Goal: Task Accomplishment & Management: Manage account settings

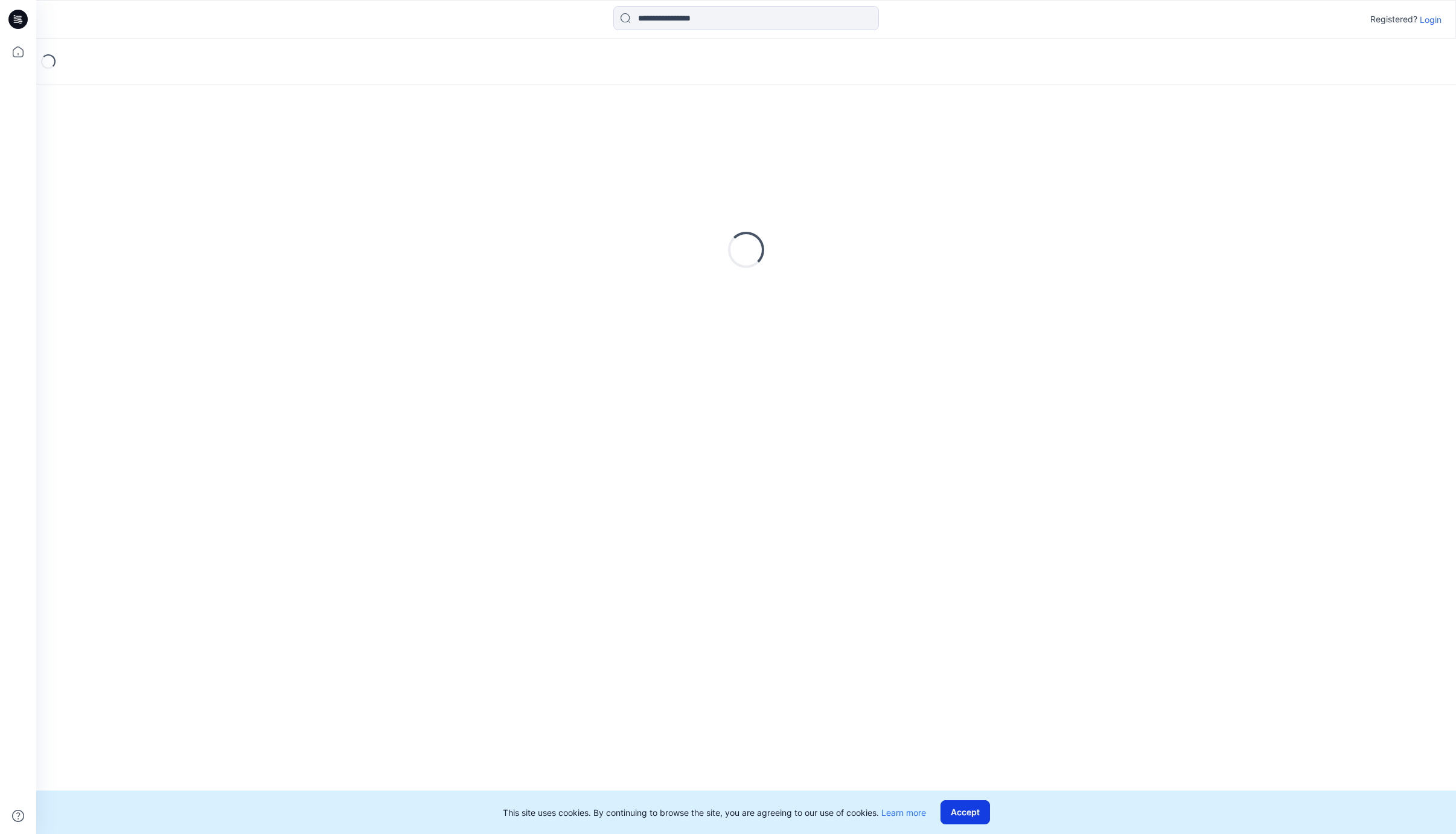
click at [977, 818] on button "Accept" at bounding box center [966, 812] width 49 height 24
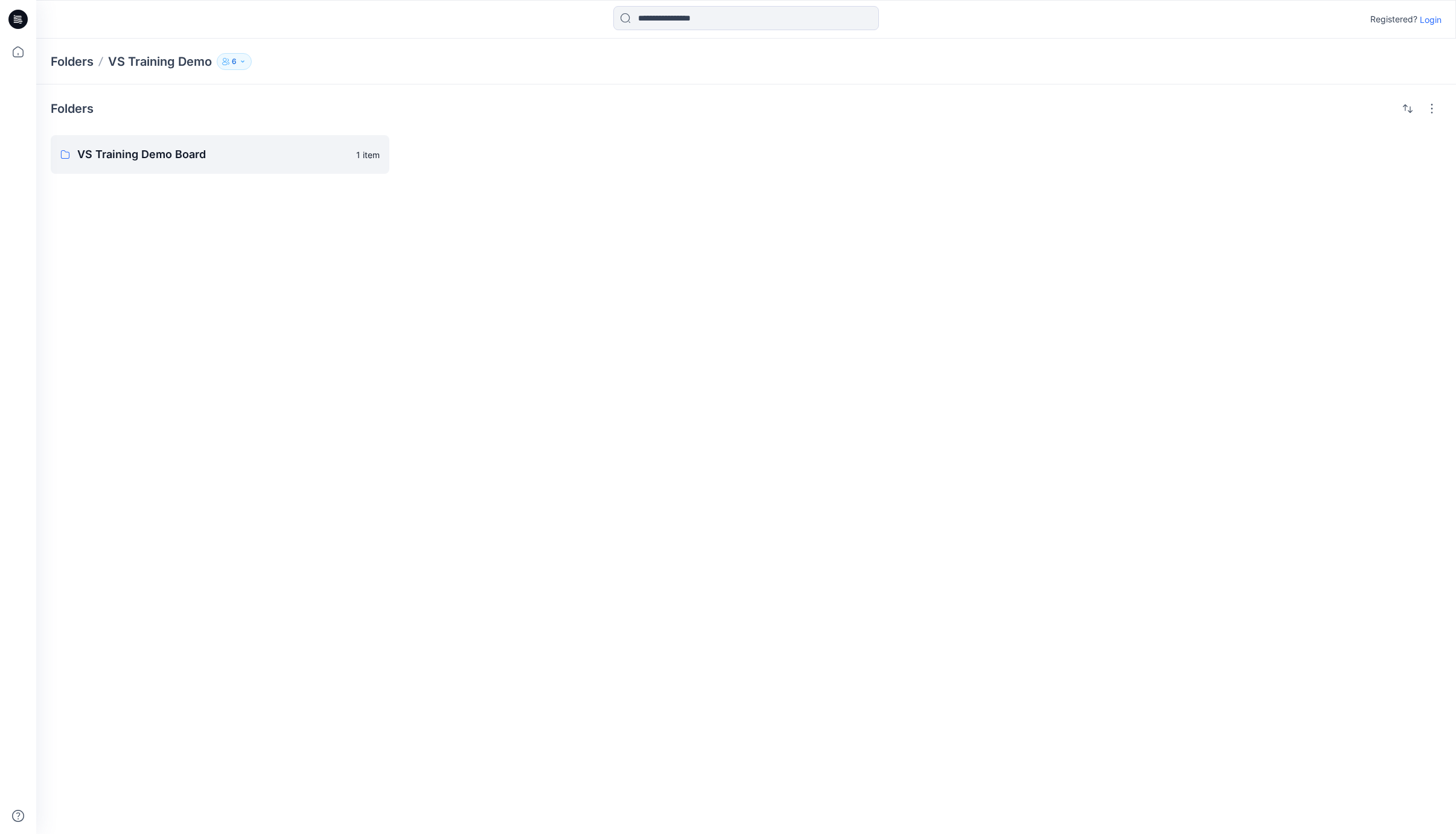
click at [22, 18] on icon at bounding box center [19, 20] width 20 height 20
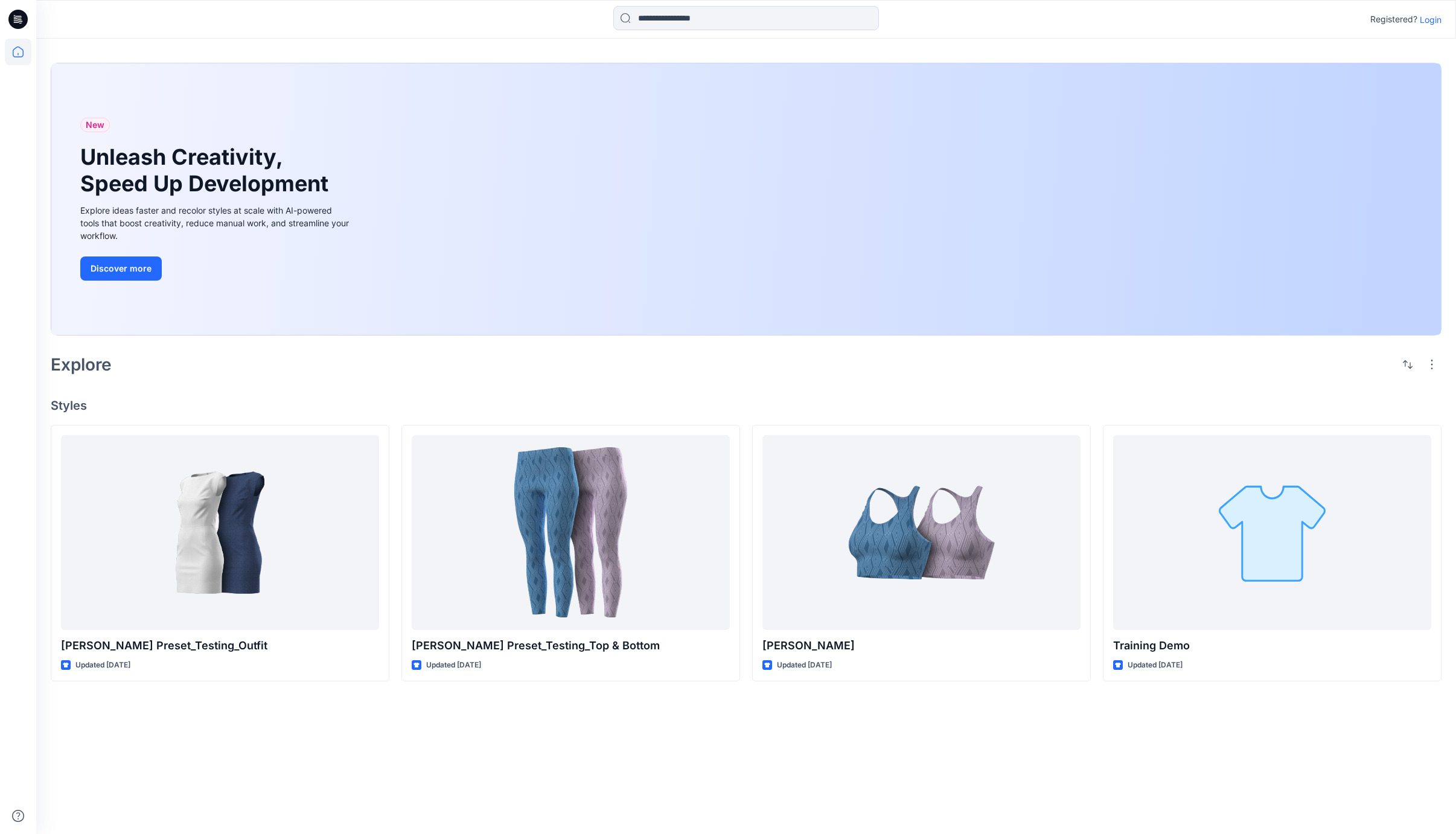
click at [1437, 20] on p "Login" at bounding box center [1431, 19] width 22 height 13
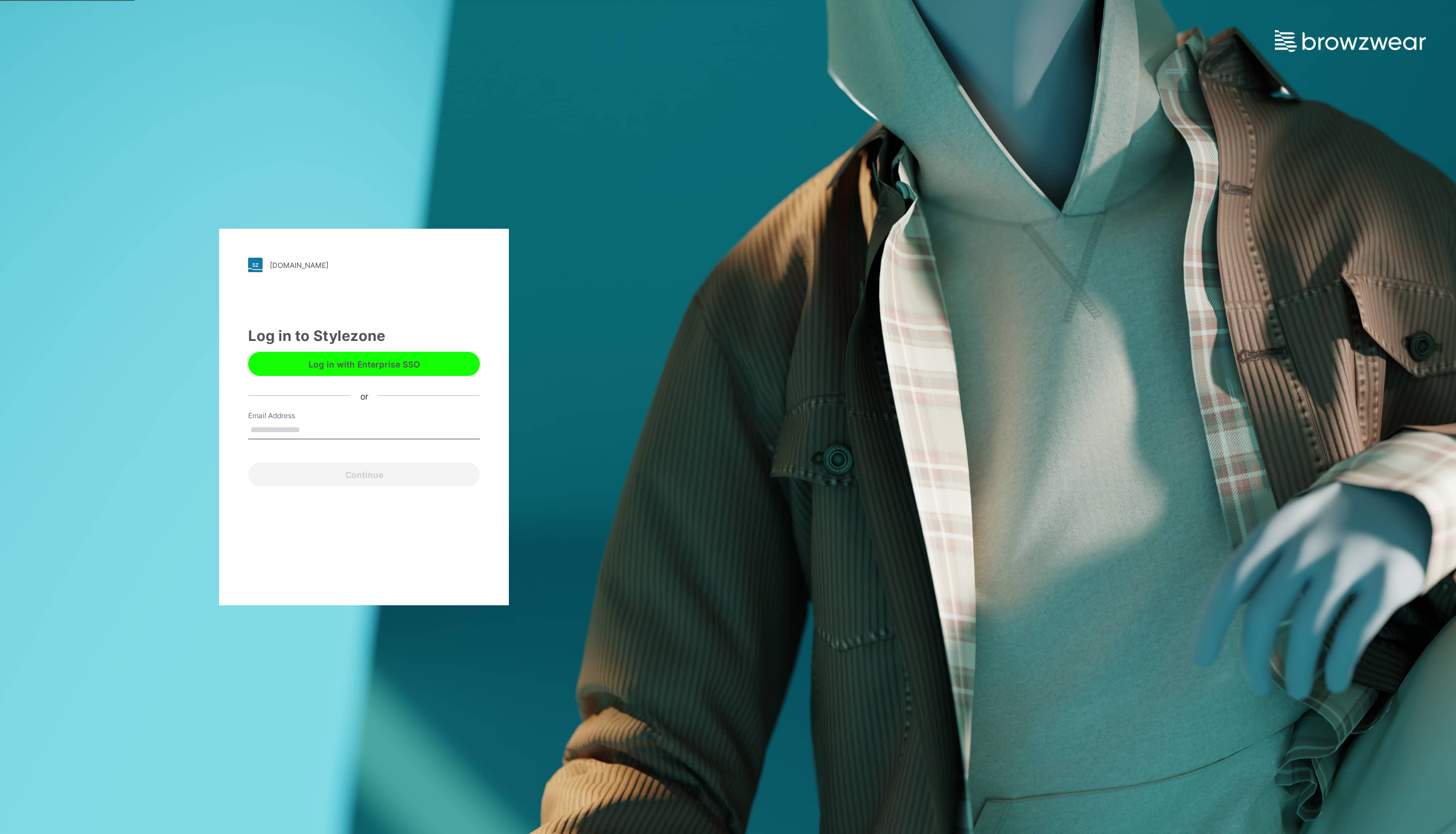
click at [276, 426] on input "Email Address" at bounding box center [364, 430] width 232 height 18
type input "**********"
click at [342, 472] on button "Continue" at bounding box center [364, 474] width 232 height 24
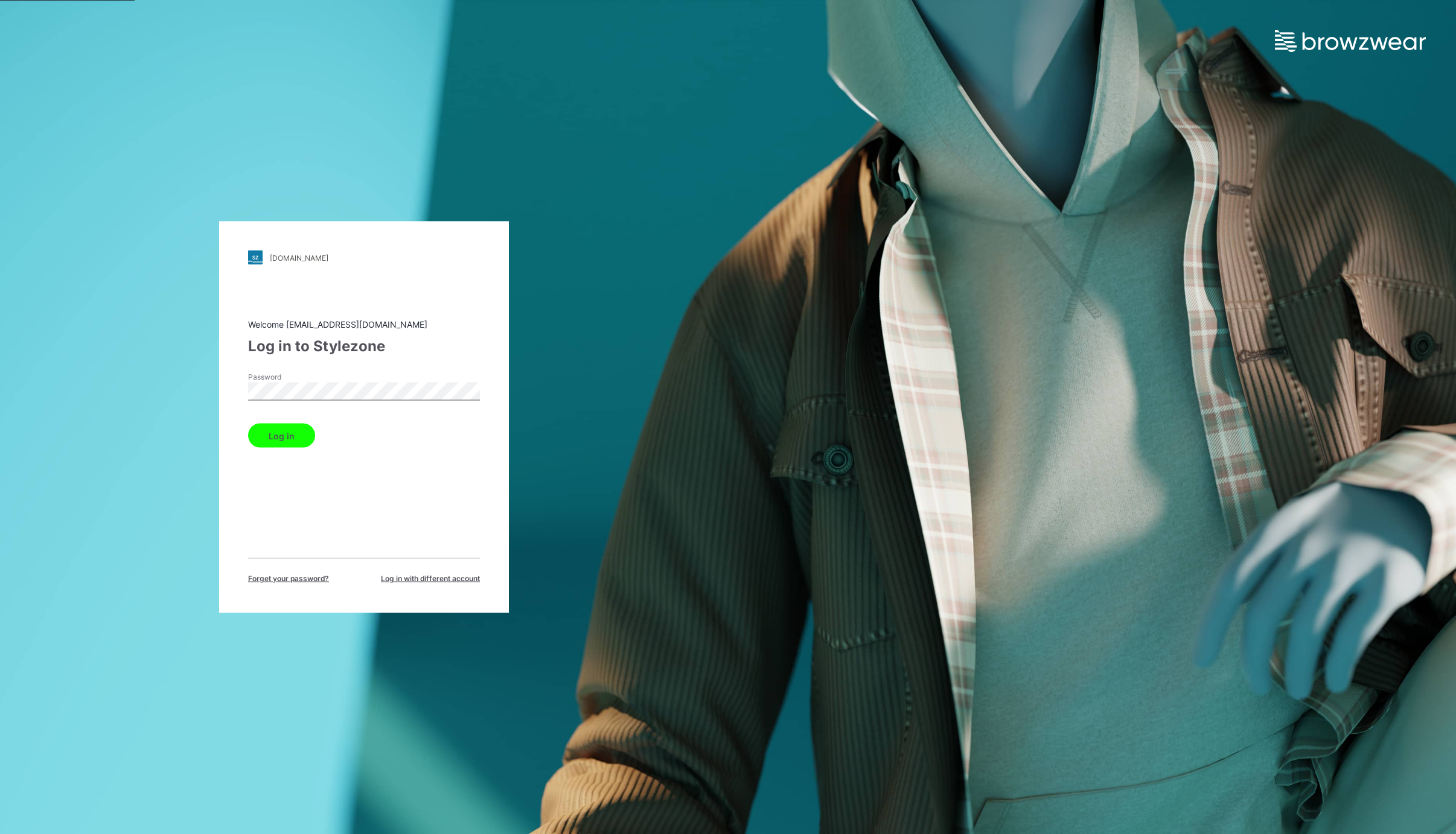
click at [283, 438] on button "Log in" at bounding box center [282, 436] width 67 height 24
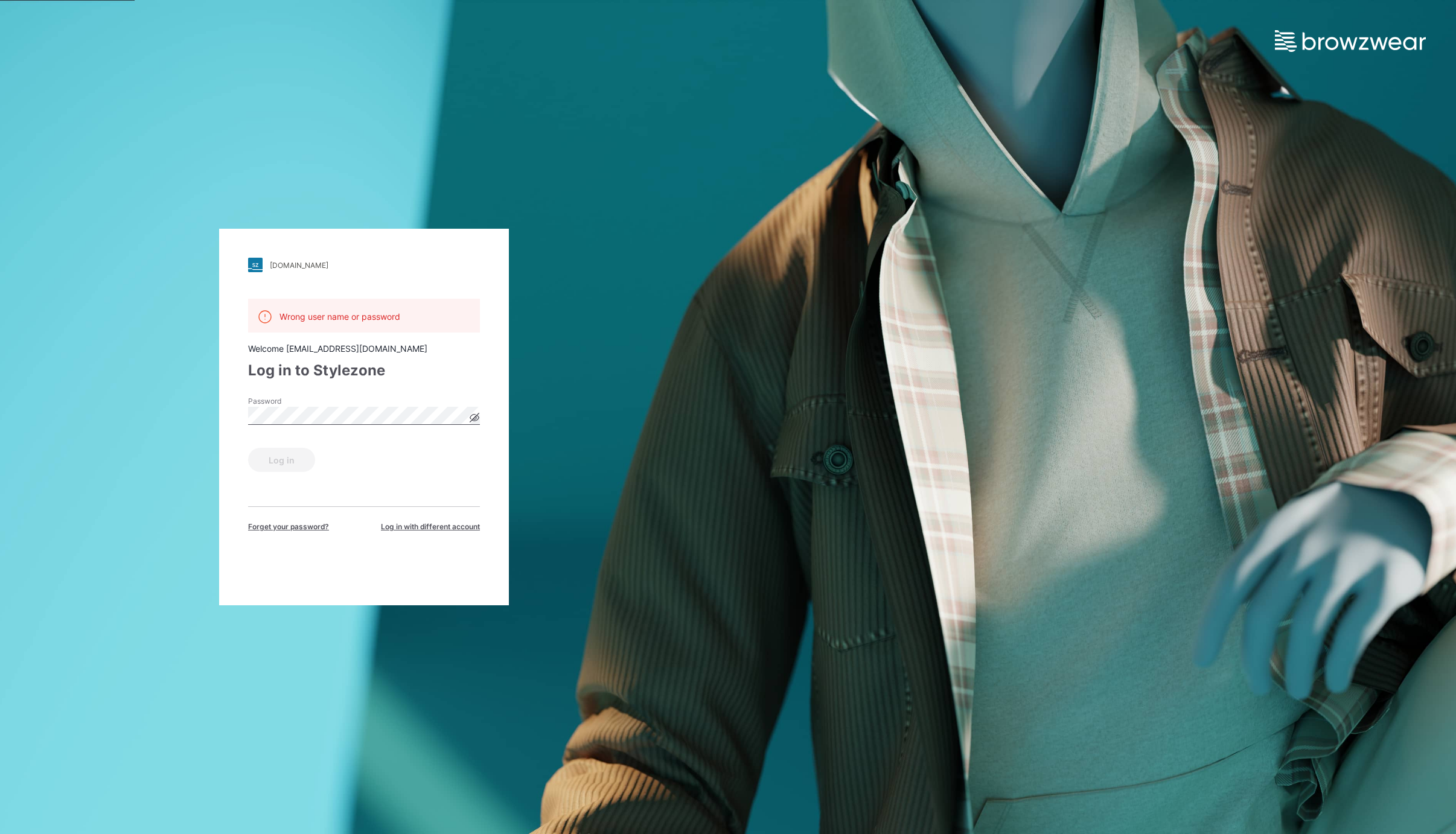
click at [478, 418] on icon at bounding box center [474, 418] width 9 height 7
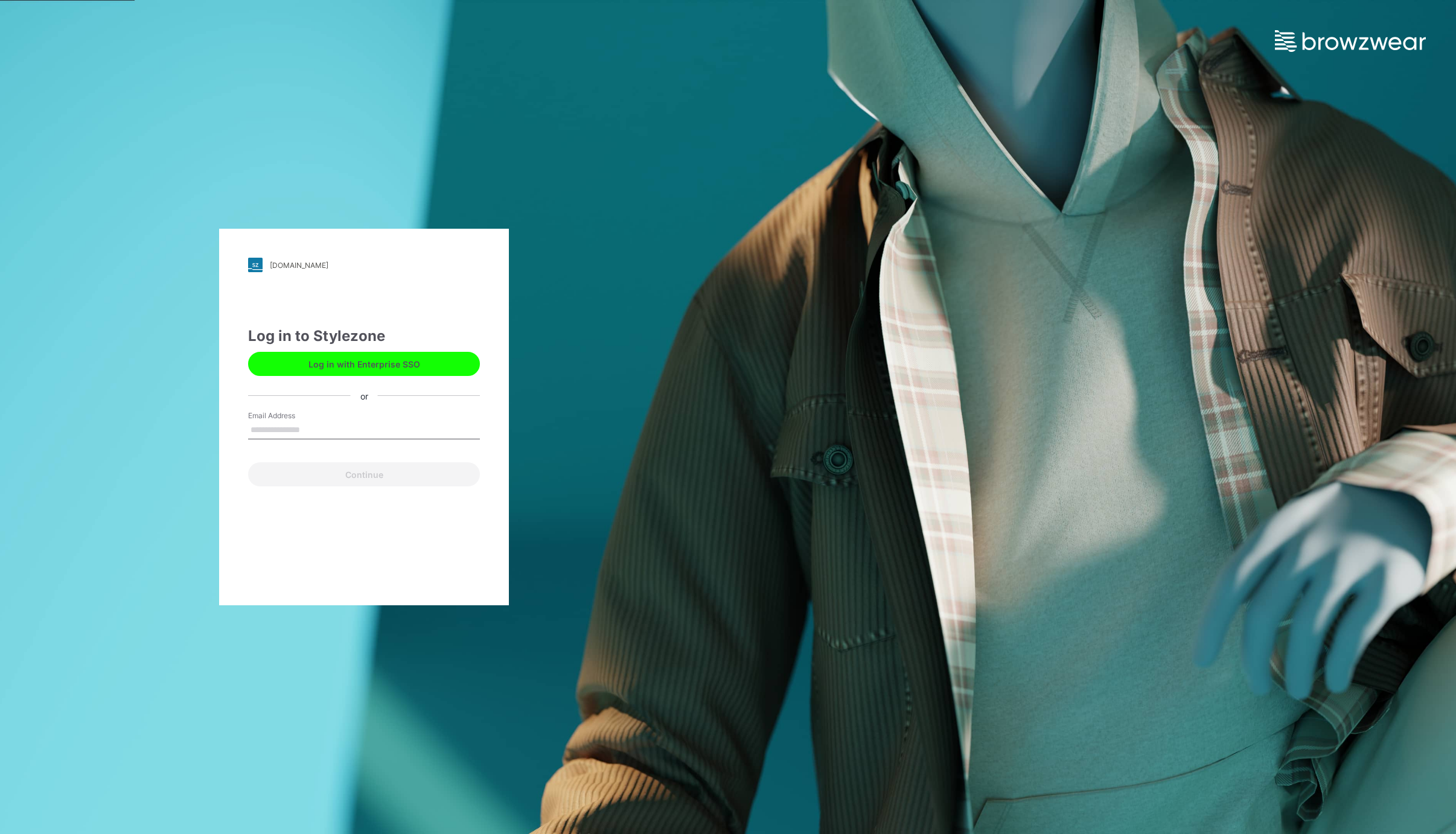
click at [280, 424] on input "Email Address" at bounding box center [364, 430] width 232 height 18
type input "**********"
click at [382, 473] on button "Continue" at bounding box center [364, 474] width 232 height 24
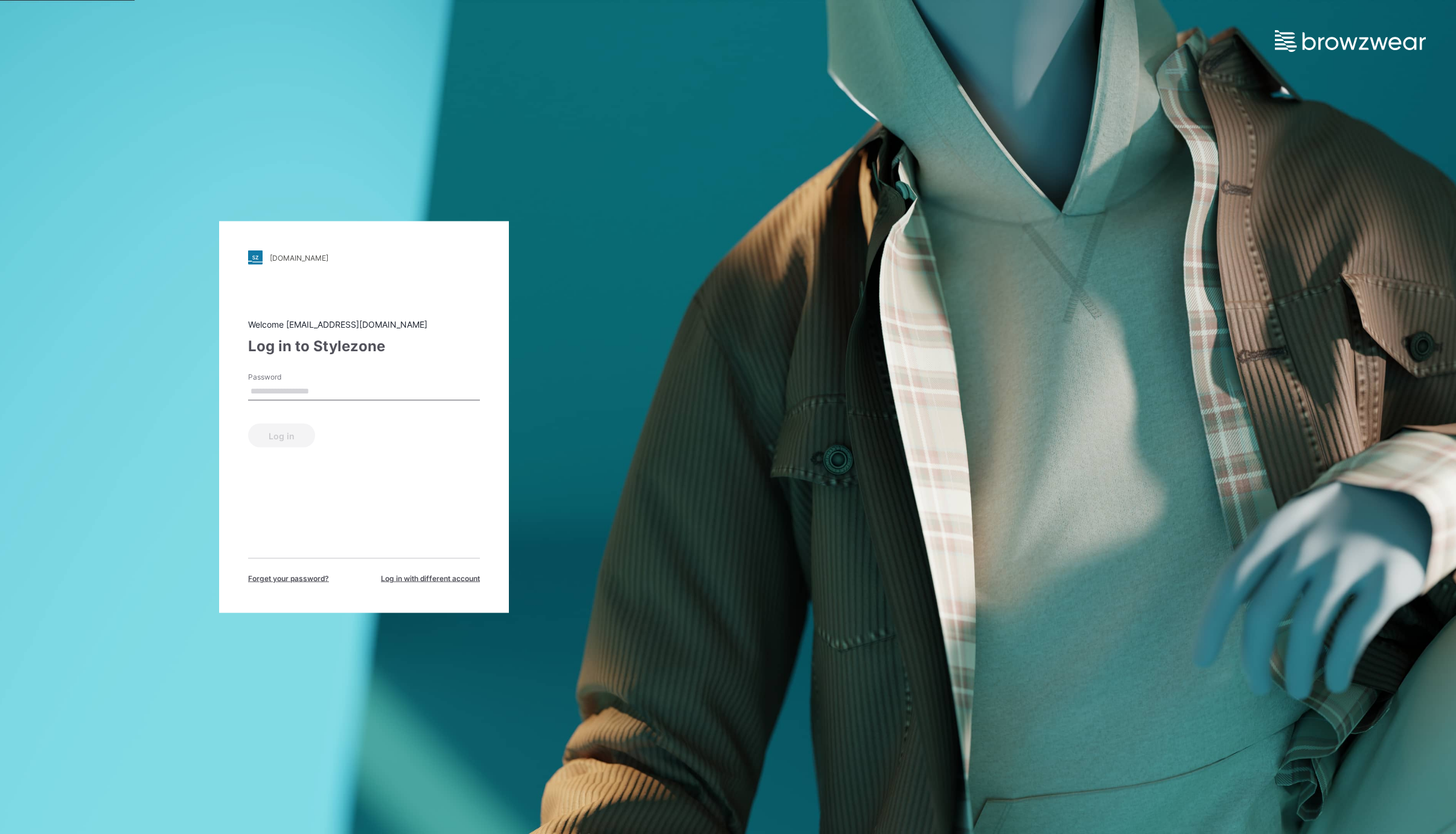
click at [339, 387] on input "Password" at bounding box center [364, 391] width 232 height 18
type input "**********"
click at [279, 436] on button "Log in" at bounding box center [282, 436] width 67 height 24
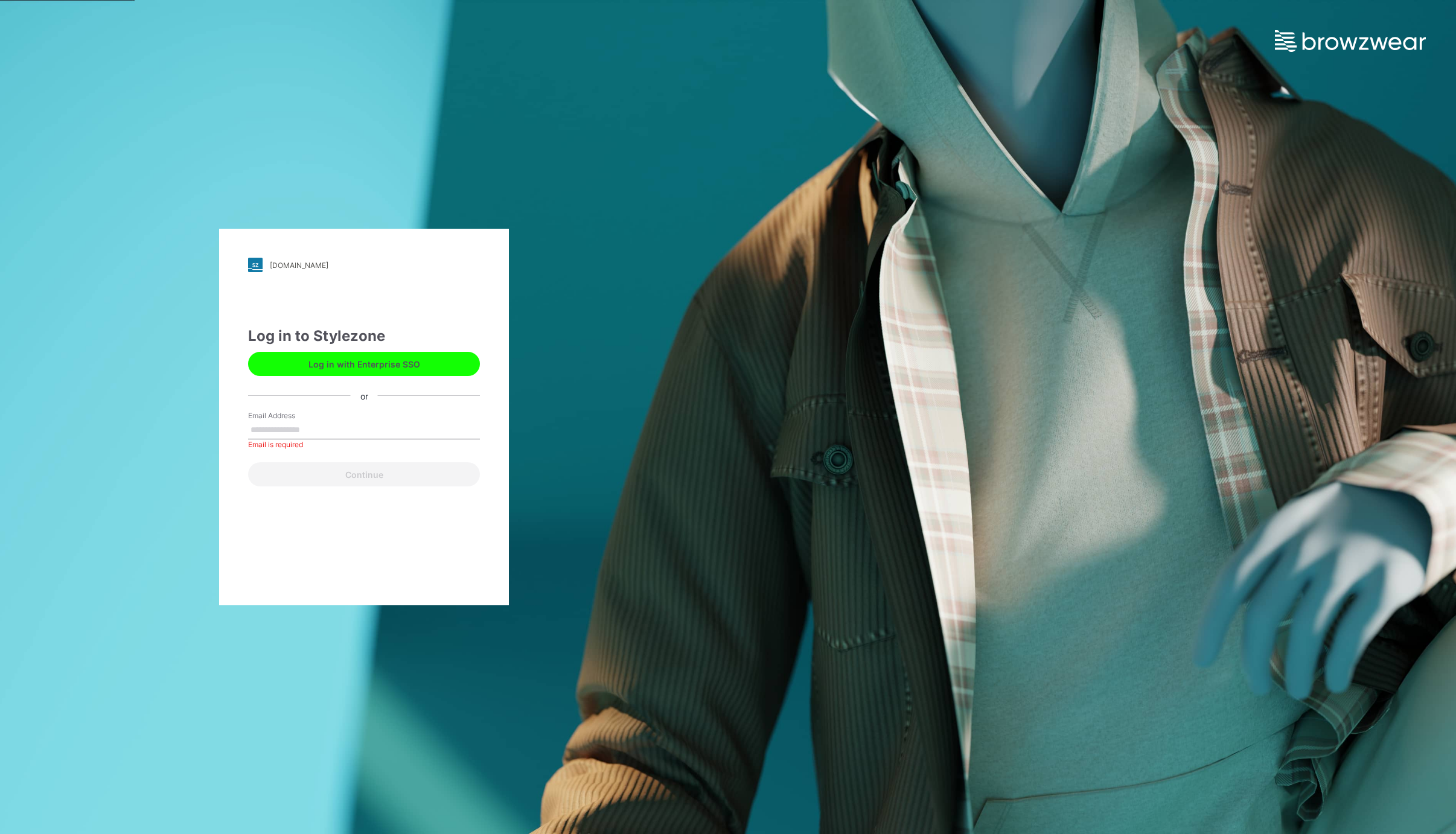
click at [398, 369] on button "Log in with Enterprise SSO" at bounding box center [364, 364] width 232 height 24
click at [281, 434] on input "Email Address" at bounding box center [364, 430] width 232 height 18
click at [268, 427] on input "Email Address" at bounding box center [364, 430] width 232 height 18
click at [268, 426] on input "Email Address" at bounding box center [364, 430] width 232 height 18
type input "**********"
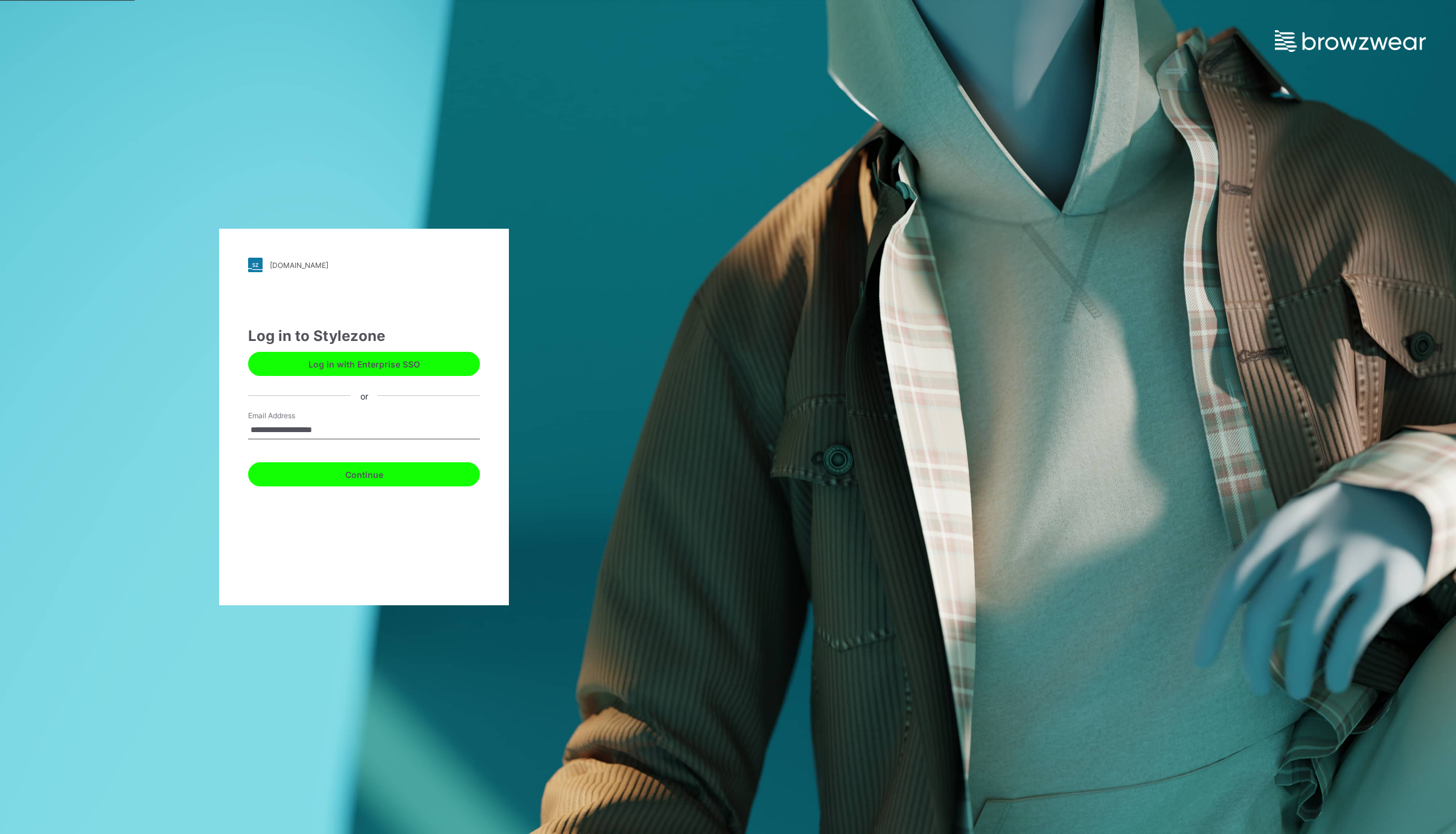
click at [331, 471] on button "Continue" at bounding box center [364, 474] width 232 height 24
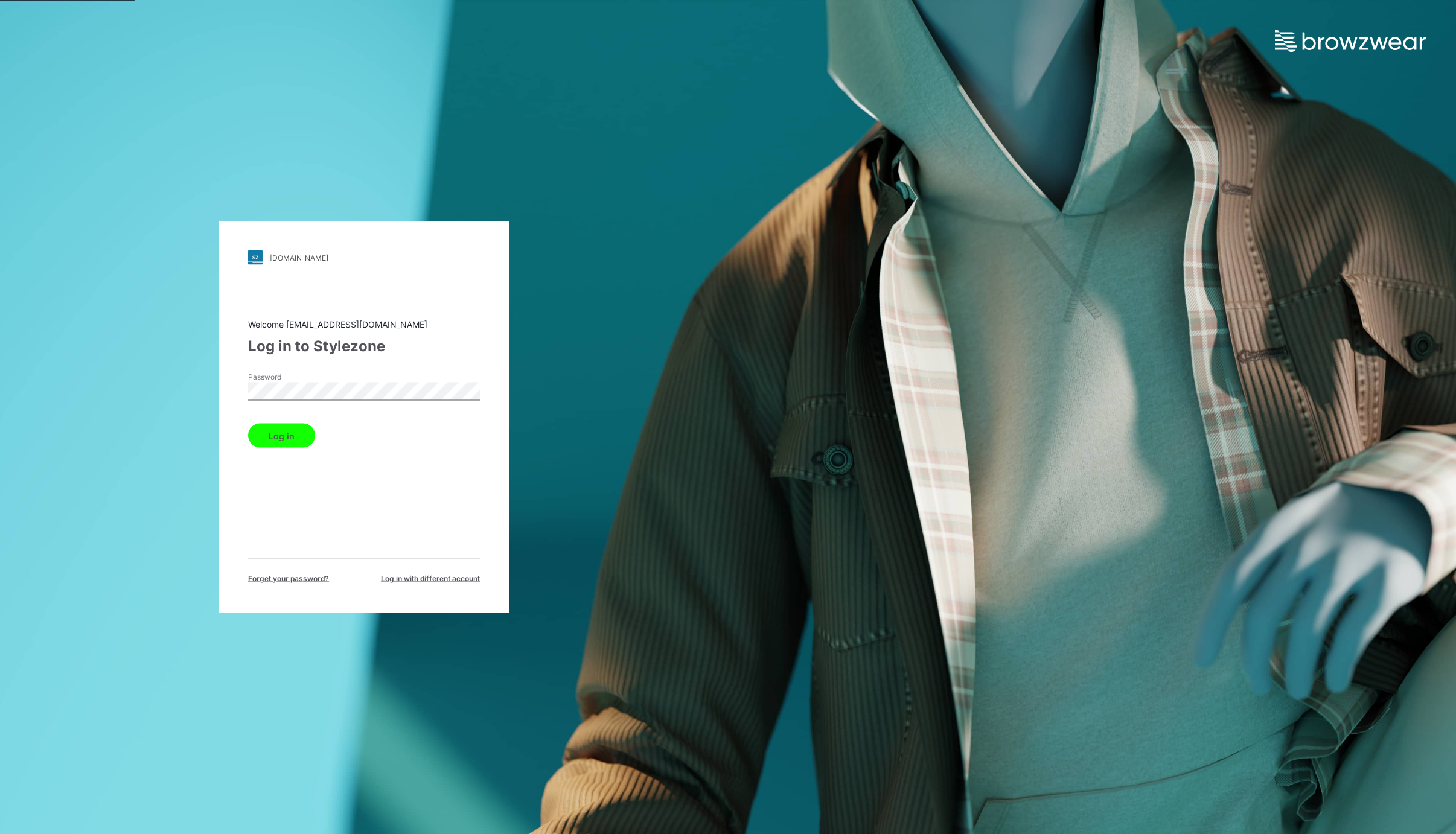
click at [248, 424] on button "Log in" at bounding box center [282, 436] width 67 height 24
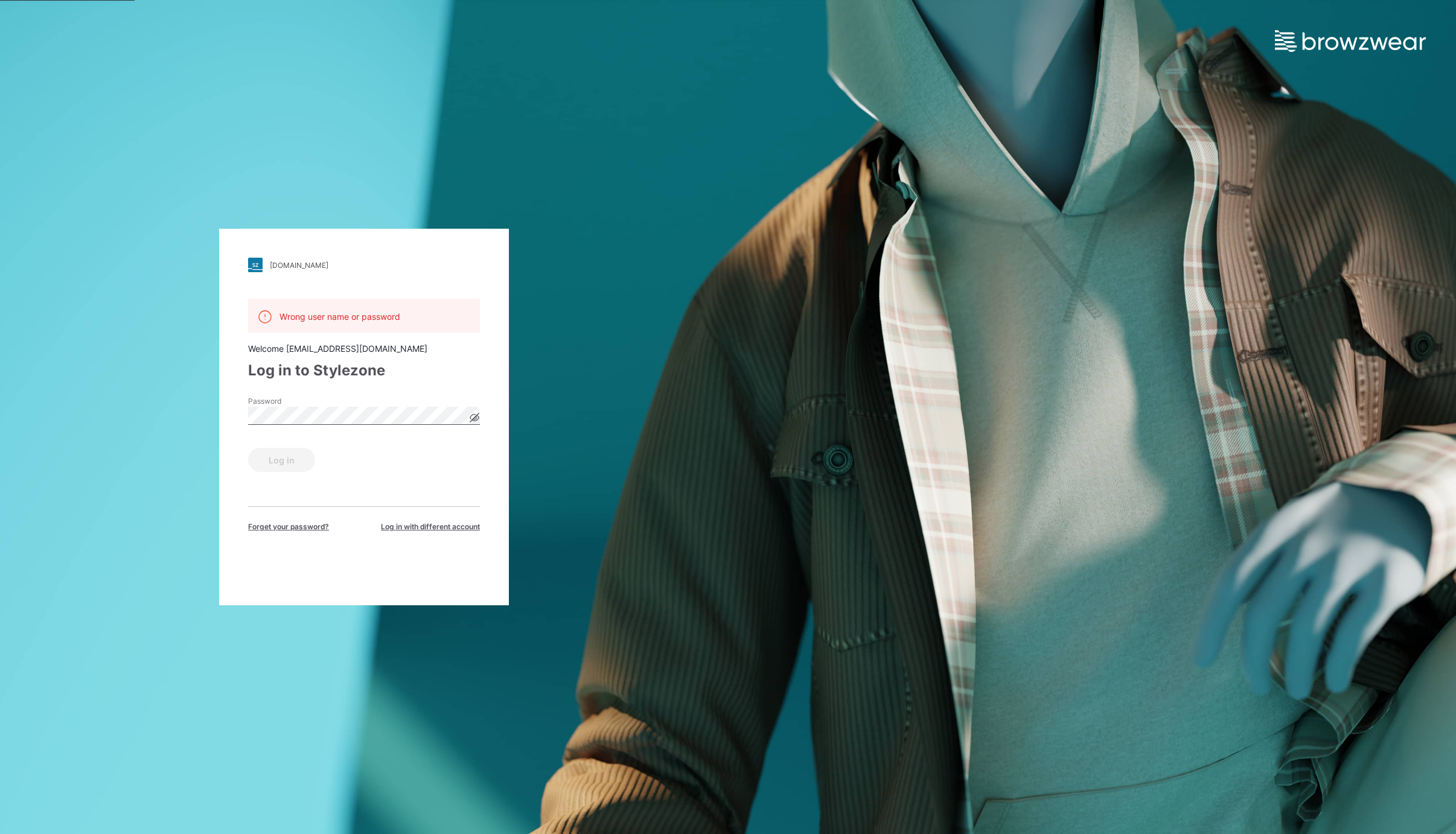
drag, startPoint x: 384, startPoint y: 292, endPoint x: 401, endPoint y: 291, distance: 17.0
click at [384, 292] on div "[DOMAIN_NAME] Loading... Wrong user name or password Welcome [EMAIL_ADDRESS][DO…" at bounding box center [364, 416] width 290 height 376
click at [289, 524] on span "Forget your password?" at bounding box center [289, 527] width 81 height 11
